Goal: Navigation & Orientation: Find specific page/section

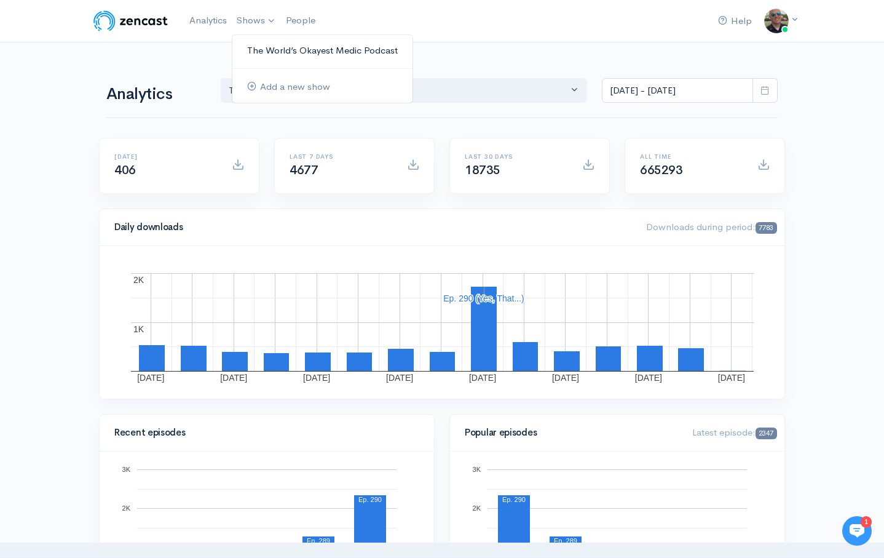
click at [266, 42] on link "The World’s Okayest Medic Podcast" at bounding box center [322, 51] width 180 height 22
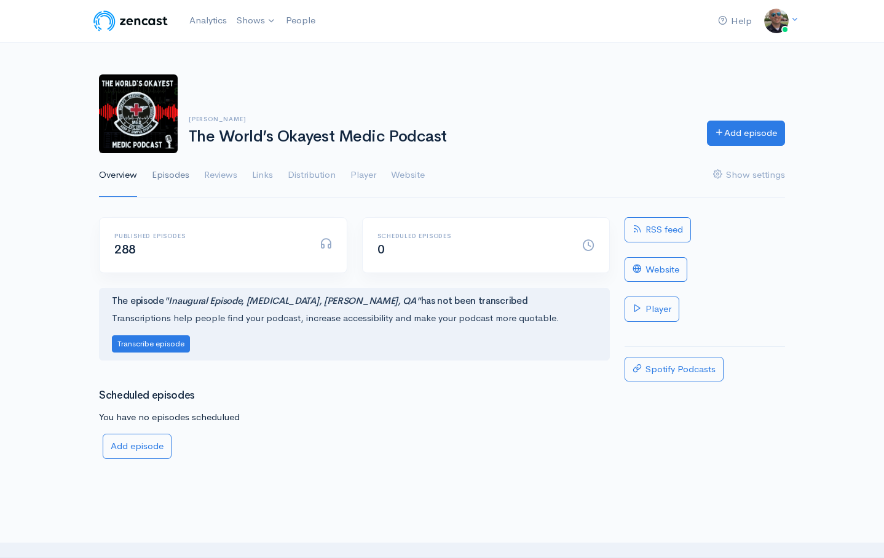
click at [183, 175] on link "Episodes" at bounding box center [171, 175] width 38 height 44
